Goal: Find specific page/section: Find specific page/section

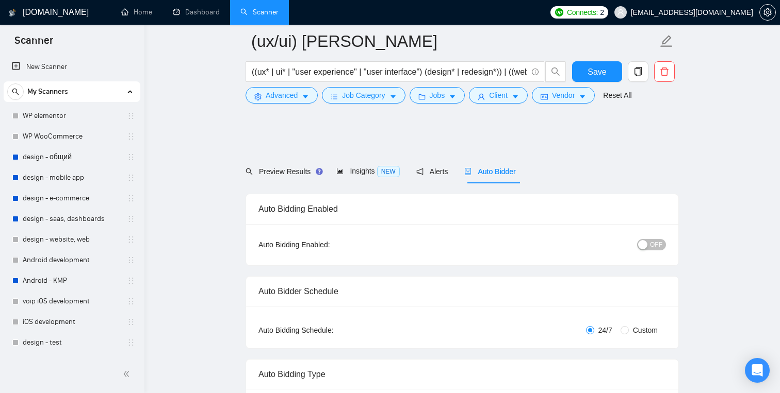
scroll to position [1210, 0]
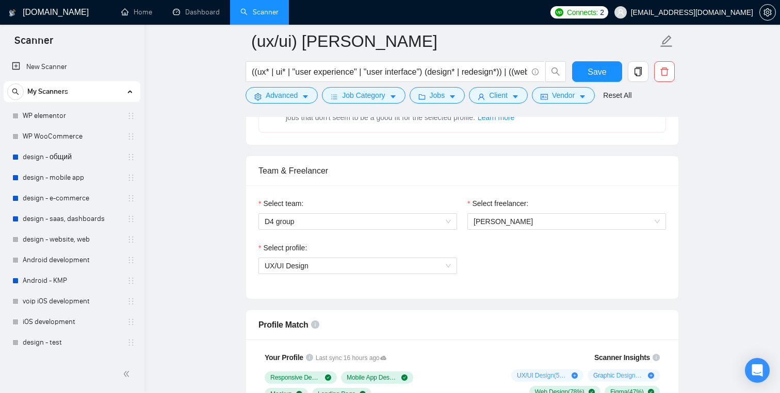
scroll to position [412, 0]
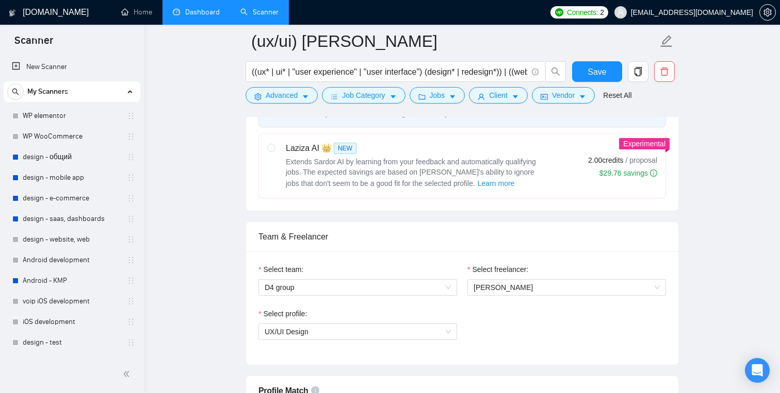
click at [203, 8] on link "Dashboard" at bounding box center [196, 12] width 47 height 9
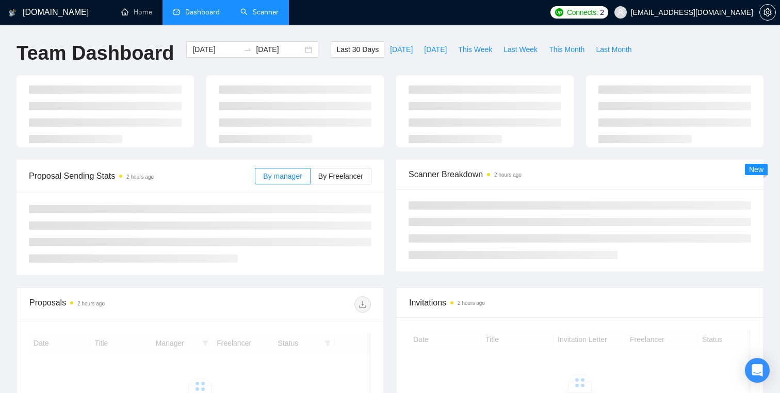
click at [250, 11] on link "Scanner" at bounding box center [259, 12] width 38 height 9
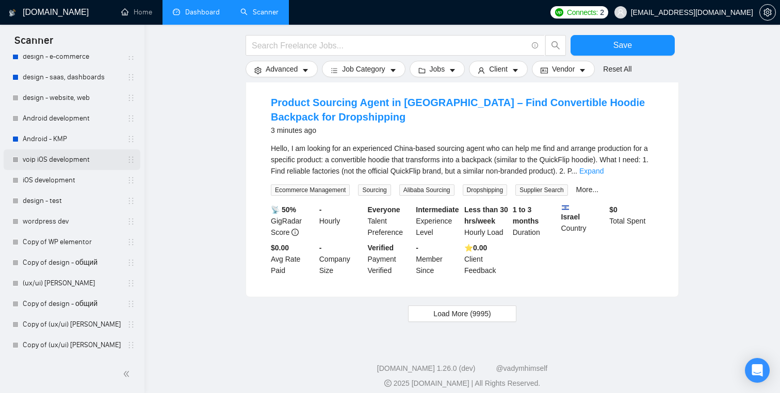
scroll to position [992, 0]
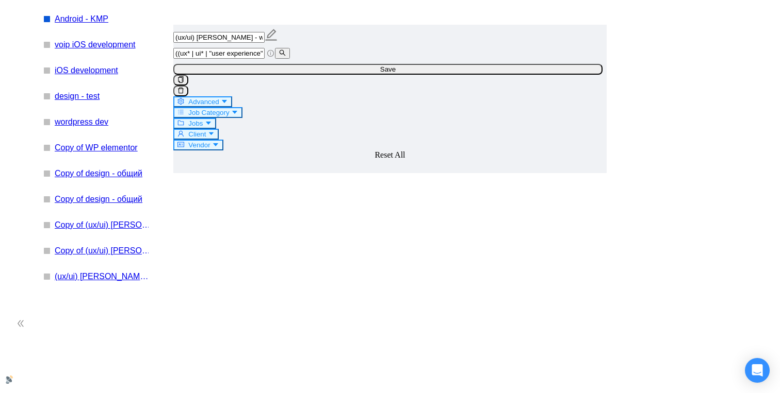
scroll to position [356, 0]
